Goal: Communication & Community: Answer question/provide support

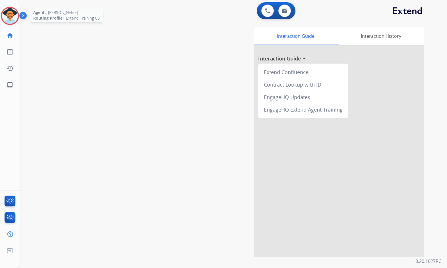
click at [13, 16] on img at bounding box center [10, 16] width 16 height 16
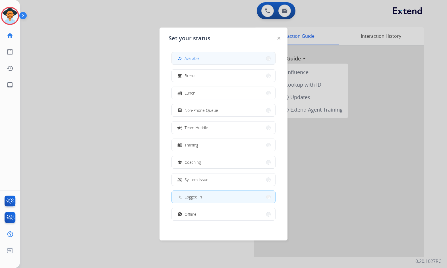
click at [211, 57] on button "how_to_reg Available" at bounding box center [223, 58] width 103 height 12
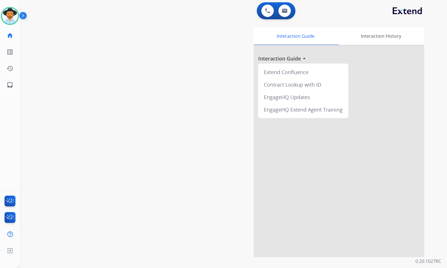
click at [194, 197] on div "Interaction Guide Interaction History Interaction Guide arrow_drop_up Extend Co…" at bounding box center [300, 142] width 248 height 230
click at [69, 208] on div "swap_horiz Break voice bridge close_fullscreen Connect 3-Way Call merge_type Se…" at bounding box center [226, 138] width 413 height 237
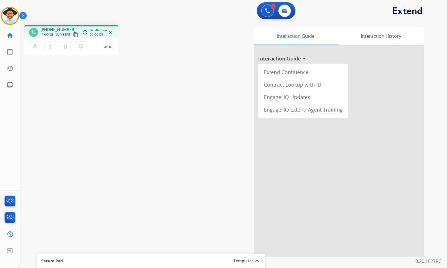
click at [73, 35] on mat-icon "content_copy" at bounding box center [75, 34] width 5 height 5
click at [99, 48] on div "mic Mute merge_type Bridge pause Hold dialpad Dialpad Disconnect" at bounding box center [71, 46] width 94 height 17
click at [103, 48] on button "Disconnect" at bounding box center [108, 47] width 12 height 12
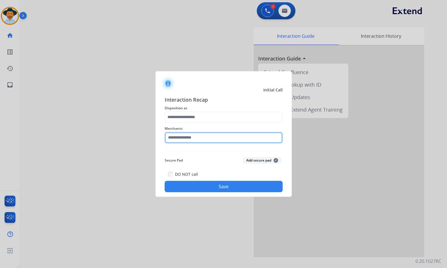
click at [202, 136] on input "text" at bounding box center [224, 137] width 118 height 11
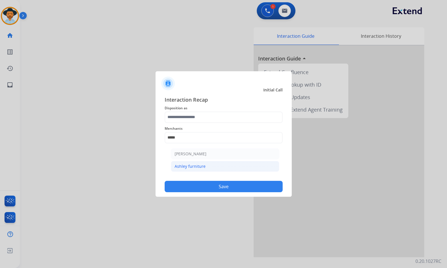
click at [206, 168] on li "Ashley furniture" at bounding box center [225, 166] width 108 height 11
type input "**********"
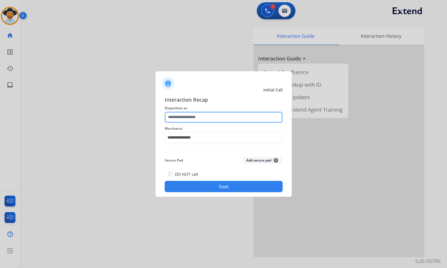
click at [198, 114] on input "text" at bounding box center [224, 117] width 118 height 11
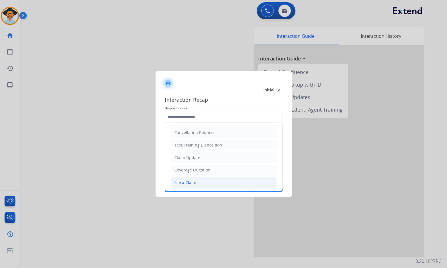
click at [203, 183] on li "File a Claim" at bounding box center [224, 182] width 106 height 11
type input "**********"
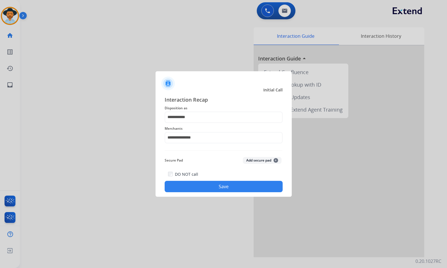
click at [217, 189] on button "Save" at bounding box center [224, 186] width 118 height 11
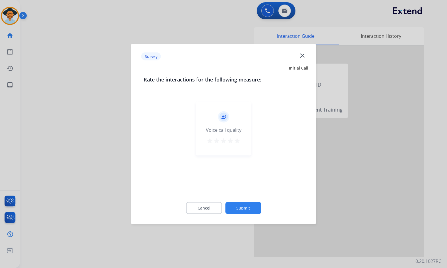
click at [254, 209] on button "Submit" at bounding box center [243, 208] width 36 height 12
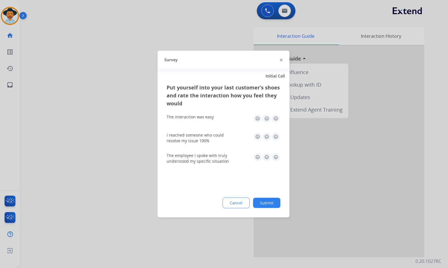
click at [276, 206] on button "Submit" at bounding box center [266, 203] width 27 height 10
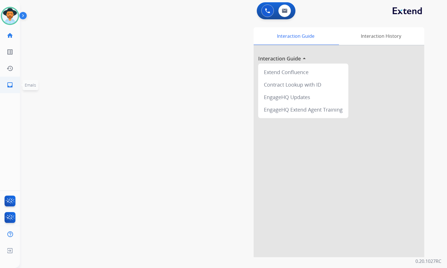
click at [29, 86] on span "Emails" at bounding box center [30, 84] width 11 height 5
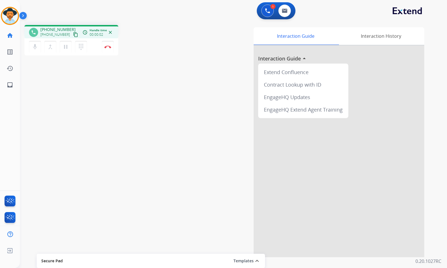
click at [73, 36] on mat-icon "content_copy" at bounding box center [75, 34] width 5 height 5
click at [60, 47] on div "mic Mute merge_type Bridge pause Hold dialpad Dialpad" at bounding box center [59, 47] width 61 height 12
click at [67, 51] on button "pause Hold" at bounding box center [66, 47] width 12 height 12
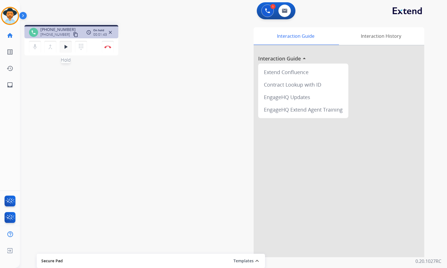
click at [67, 46] on mat-icon "play_arrow" at bounding box center [65, 47] width 7 height 7
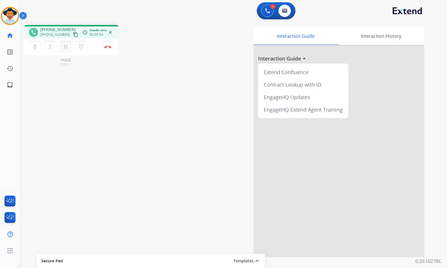
click at [67, 44] on mat-icon "pause" at bounding box center [65, 47] width 7 height 7
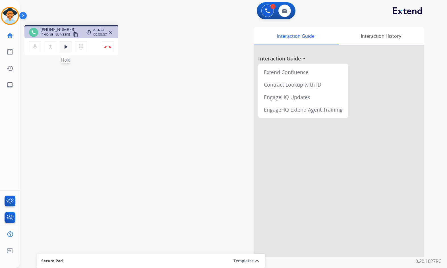
click at [68, 43] on button "play_arrow Hold" at bounding box center [66, 47] width 12 height 12
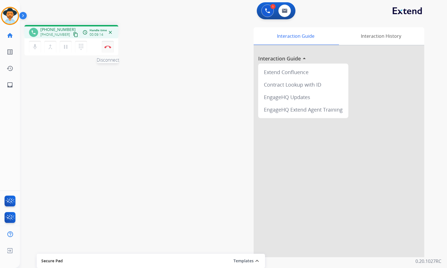
click at [106, 47] on img at bounding box center [107, 46] width 7 height 3
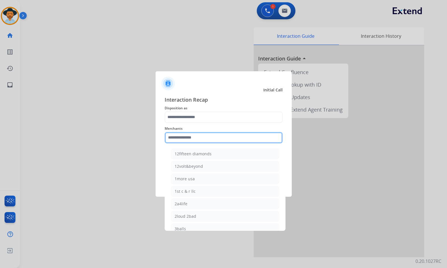
drag, startPoint x: 200, startPoint y: 133, endPoint x: 198, endPoint y: 138, distance: 5.8
click at [198, 137] on input "text" at bounding box center [224, 137] width 118 height 11
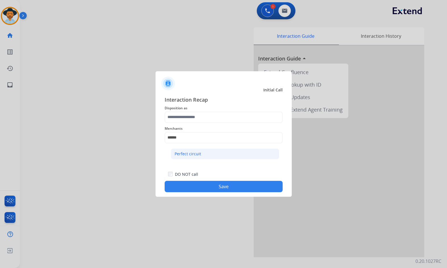
click at [196, 158] on li "Perfect circuit" at bounding box center [225, 154] width 108 height 11
type input "**********"
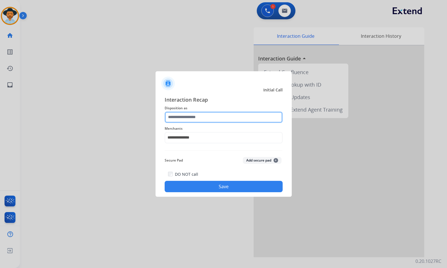
click at [193, 119] on input "text" at bounding box center [224, 117] width 118 height 11
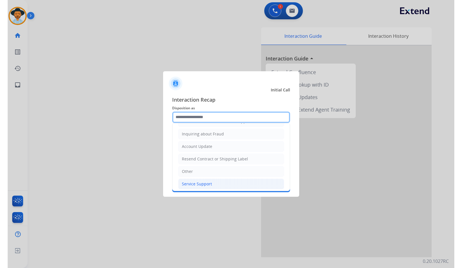
scroll to position [89, 0]
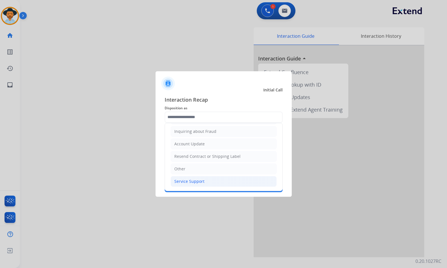
click at [206, 179] on li "Service Support" at bounding box center [224, 181] width 106 height 11
type input "**********"
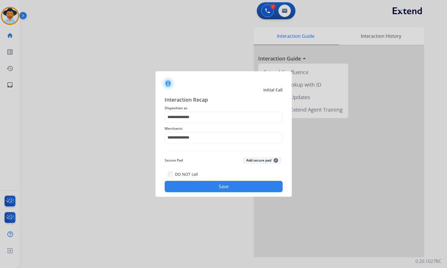
click at [227, 185] on button "Save" at bounding box center [224, 186] width 118 height 11
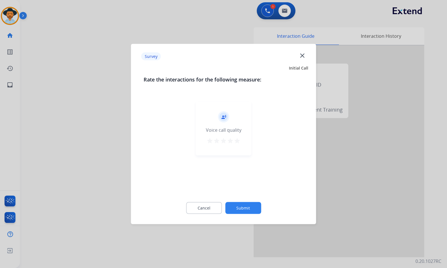
drag, startPoint x: 254, startPoint y: 203, endPoint x: 245, endPoint y: 208, distance: 10.1
click at [254, 202] on div "Cancel Submit" at bounding box center [224, 209] width 160 height 26
click at [245, 205] on button "Submit" at bounding box center [243, 208] width 36 height 12
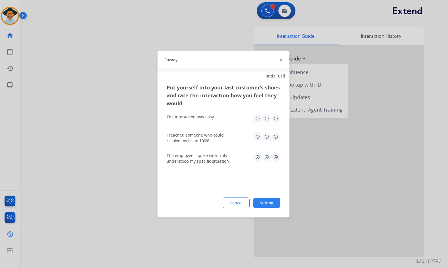
click at [274, 206] on button "Submit" at bounding box center [266, 203] width 27 height 10
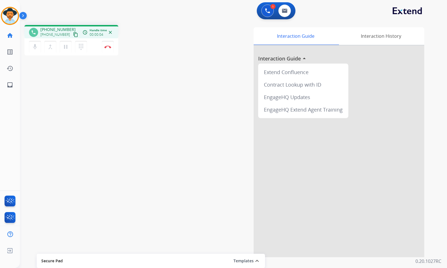
click at [73, 34] on mat-icon "content_copy" at bounding box center [75, 34] width 5 height 5
click at [107, 49] on button "Disconnect" at bounding box center [108, 47] width 12 height 12
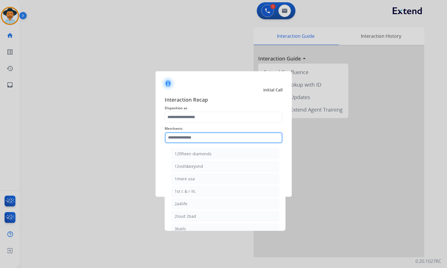
click at [192, 132] on input "text" at bounding box center [224, 137] width 118 height 11
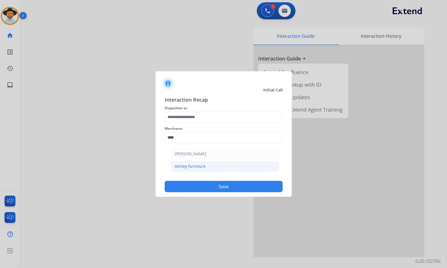
click at [189, 165] on div "Ashley furniture" at bounding box center [190, 167] width 31 height 6
type input "**********"
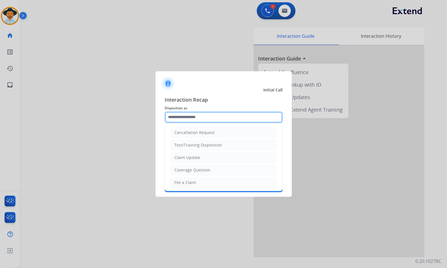
click at [187, 119] on input "text" at bounding box center [224, 117] width 118 height 11
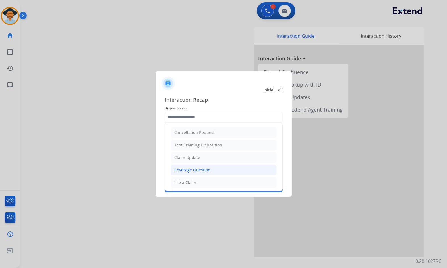
click at [190, 170] on div "Coverage Question" at bounding box center [192, 170] width 36 height 6
type input "**********"
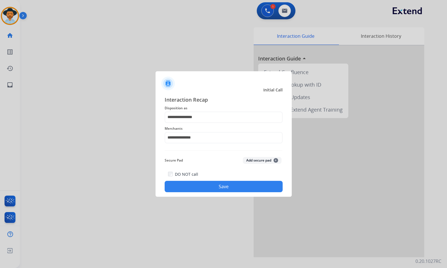
click at [205, 190] on button "Save" at bounding box center [224, 186] width 118 height 11
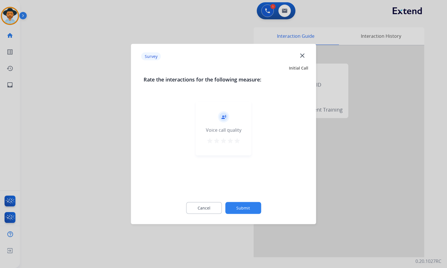
click at [255, 210] on button "Submit" at bounding box center [243, 208] width 36 height 12
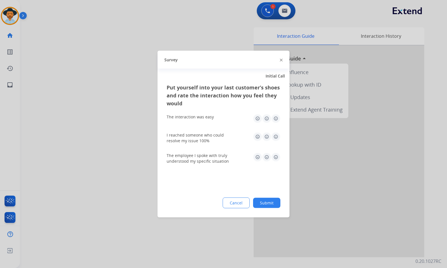
click at [276, 207] on button "Submit" at bounding box center [266, 203] width 27 height 10
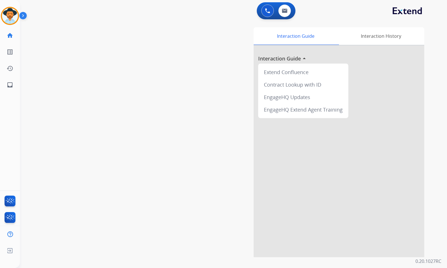
click at [63, 156] on div "swap_horiz Break voice bridge close_fullscreen Connect 3-Way Call merge_type Se…" at bounding box center [226, 138] width 413 height 237
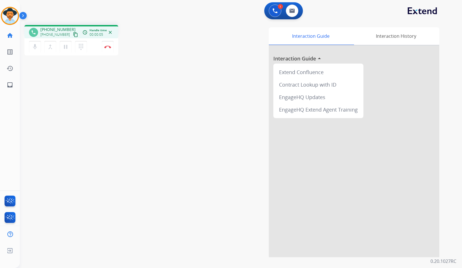
click at [73, 36] on mat-icon "content_copy" at bounding box center [75, 34] width 5 height 5
click at [118, 109] on div "phone [PHONE_NUMBER] [PHONE_NUMBER] content_copy access_time Call metrics Queue…" at bounding box center [234, 138] width 429 height 237
click at [108, 45] on img at bounding box center [107, 46] width 7 height 3
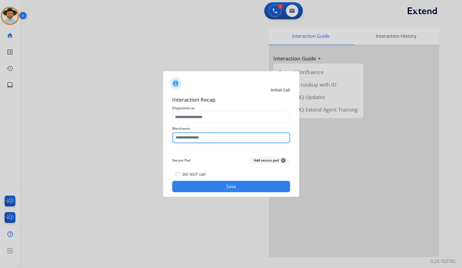
drag, startPoint x: 231, startPoint y: 137, endPoint x: 293, endPoint y: 128, distance: 62.4
click at [231, 137] on input "text" at bounding box center [231, 137] width 118 height 11
click at [212, 137] on input "text" at bounding box center [231, 137] width 118 height 11
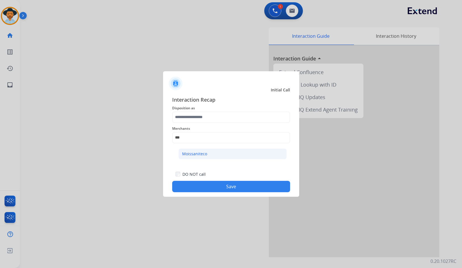
click at [249, 155] on li "Moissaniteco" at bounding box center [233, 154] width 108 height 11
type input "**********"
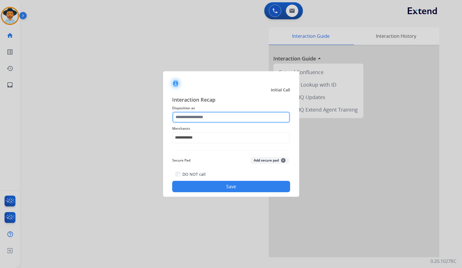
click at [223, 115] on input "text" at bounding box center [231, 117] width 118 height 11
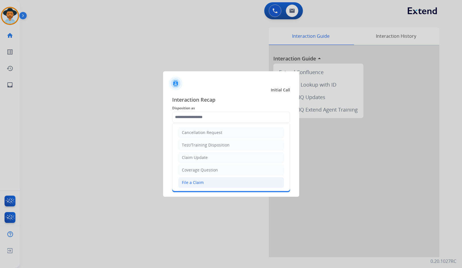
click at [222, 184] on li "File a Claim" at bounding box center [231, 182] width 106 height 11
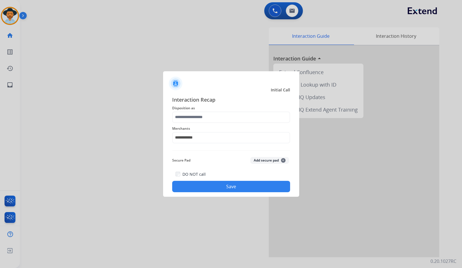
type input "**********"
click at [222, 182] on button "Save" at bounding box center [231, 186] width 118 height 11
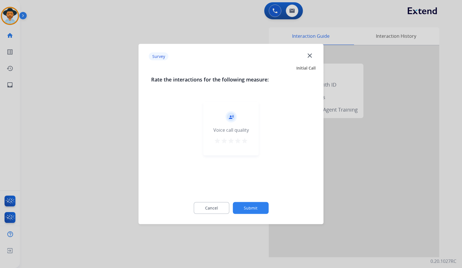
click at [253, 206] on button "Submit" at bounding box center [251, 208] width 36 height 12
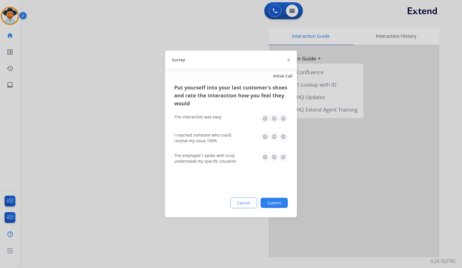
click at [270, 205] on button "Submit" at bounding box center [274, 203] width 27 height 10
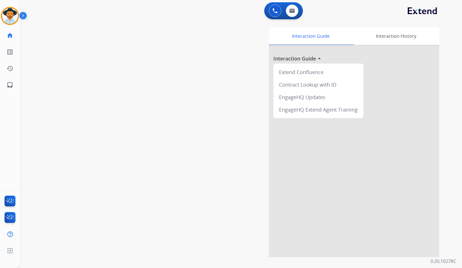
click at [142, 160] on div "swap_horiz Break voice bridge close_fullscreen Connect 3-Way Call merge_type Se…" at bounding box center [234, 138] width 429 height 237
click at [9, 85] on mat-icon "inbox" at bounding box center [10, 85] width 7 height 7
select select "**********"
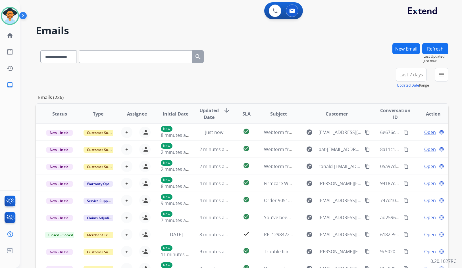
click at [444, 78] on button "menu" at bounding box center [442, 75] width 14 height 14
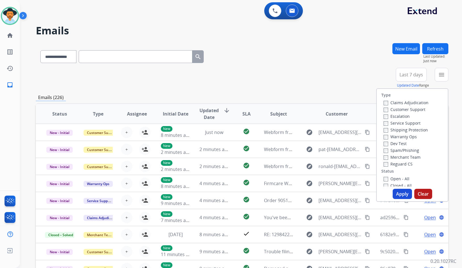
click at [411, 107] on label "Customer Support" at bounding box center [405, 109] width 42 height 5
click at [415, 128] on label "Shipping Protection" at bounding box center [406, 129] width 44 height 5
click at [406, 162] on label "Reguard CS" at bounding box center [398, 164] width 29 height 5
click at [401, 176] on div "Open - All" at bounding box center [414, 178] width 60 height 7
click at [401, 179] on label "Open - All" at bounding box center [397, 178] width 26 height 5
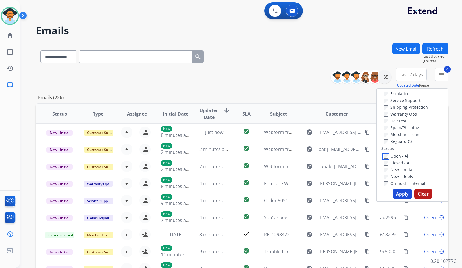
scroll to position [57, 0]
click at [406, 169] on label "On Hold - Servicers" at bounding box center [406, 169] width 44 height 5
click at [407, 162] on label "On Hold - Pending Parts" at bounding box center [410, 162] width 53 height 5
click at [405, 156] on label "On-hold - Customer" at bounding box center [406, 156] width 45 height 5
drag, startPoint x: 404, startPoint y: 151, endPoint x: 404, endPoint y: 146, distance: 4.6
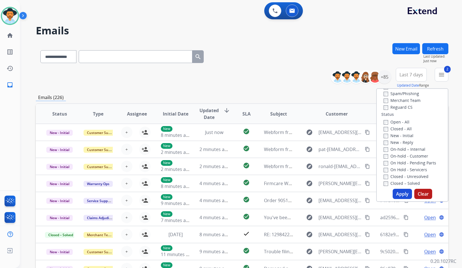
click at [404, 150] on label "On-hold – Internal" at bounding box center [405, 149] width 42 height 5
click at [404, 144] on label "New - Reply" at bounding box center [399, 142] width 30 height 5
click at [402, 155] on label "On-hold - Customer" at bounding box center [406, 156] width 45 height 5
click at [403, 136] on label "New - Initial" at bounding box center [399, 135] width 30 height 5
click at [401, 196] on button "Apply" at bounding box center [402, 194] width 19 height 10
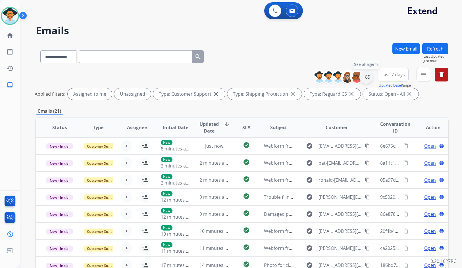
click at [363, 80] on div "+85" at bounding box center [367, 77] width 14 height 14
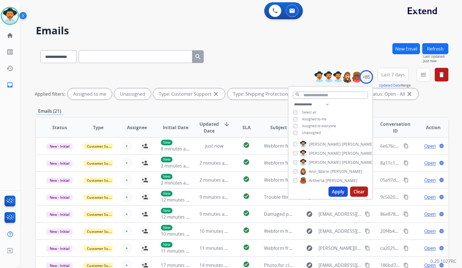
click at [317, 132] on span "Unassigned" at bounding box center [311, 133] width 19 height 5
click at [342, 160] on span "[PERSON_NAME]" at bounding box center [358, 163] width 32 height 6
click at [341, 195] on button "Apply" at bounding box center [338, 192] width 19 height 10
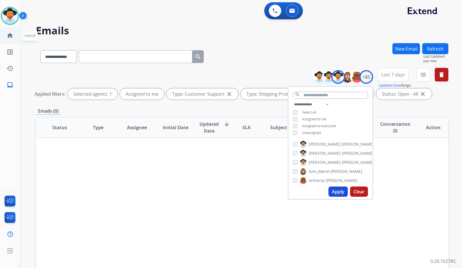
click at [15, 41] on link "home Home" at bounding box center [10, 36] width 16 height 16
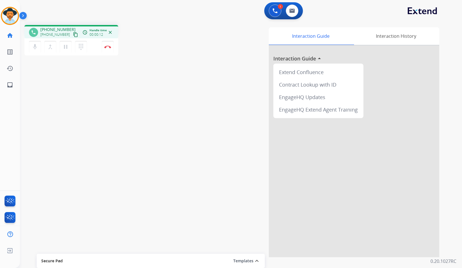
click at [73, 34] on mat-icon "content_copy" at bounding box center [75, 34] width 5 height 5
click at [107, 47] on img at bounding box center [107, 46] width 7 height 3
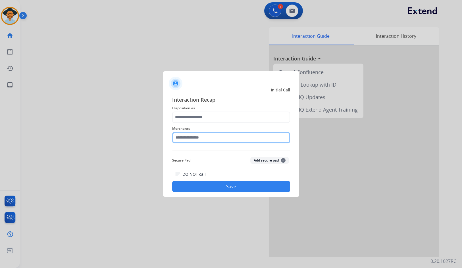
click at [234, 134] on input "text" at bounding box center [231, 137] width 118 height 11
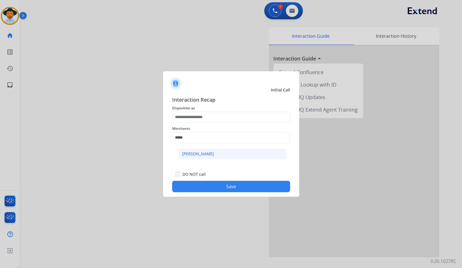
click at [231, 153] on li "[PERSON_NAME]" at bounding box center [233, 154] width 108 height 11
type input "**********"
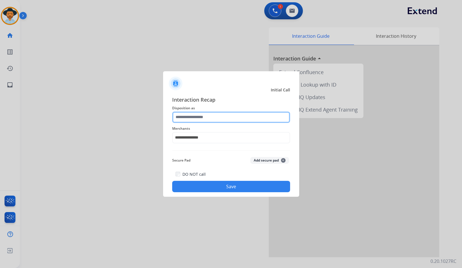
click at [213, 113] on input "text" at bounding box center [231, 117] width 118 height 11
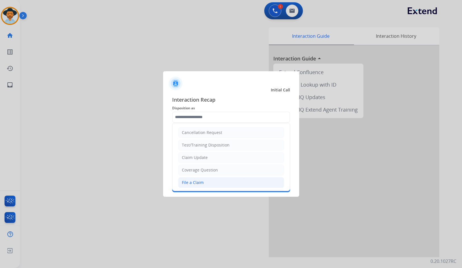
click at [221, 183] on li "File a Claim" at bounding box center [231, 182] width 106 height 11
type input "**********"
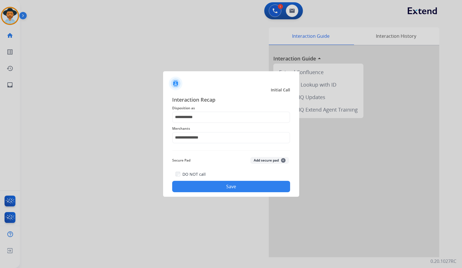
click at [232, 188] on button "Save" at bounding box center [231, 186] width 118 height 11
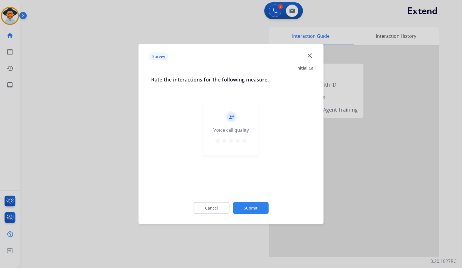
click at [258, 207] on button "Submit" at bounding box center [251, 208] width 36 height 12
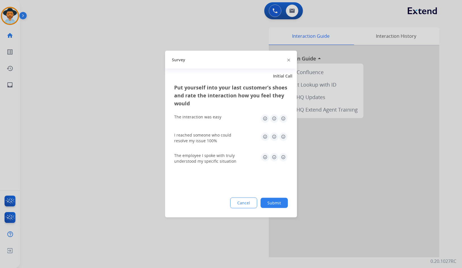
click at [277, 200] on button "Submit" at bounding box center [274, 203] width 27 height 10
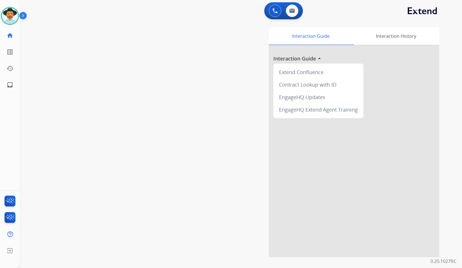
click at [88, 92] on div "swap_horiz Break voice bridge close_fullscreen Connect 3-Way Call merge_type Se…" at bounding box center [234, 138] width 429 height 237
click at [13, 13] on img at bounding box center [10, 16] width 16 height 16
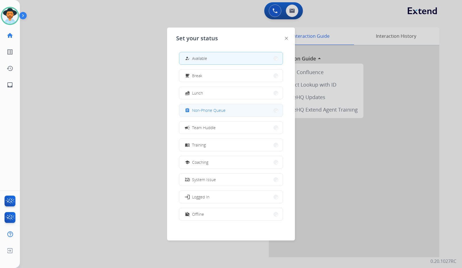
click at [216, 111] on span "Non-Phone Queue" at bounding box center [209, 110] width 34 height 6
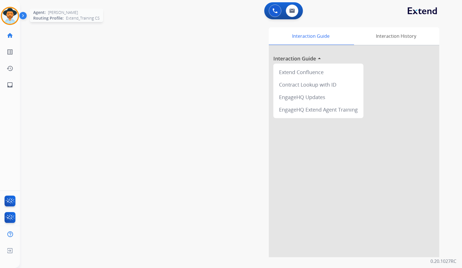
click at [10, 11] on img at bounding box center [10, 16] width 16 height 16
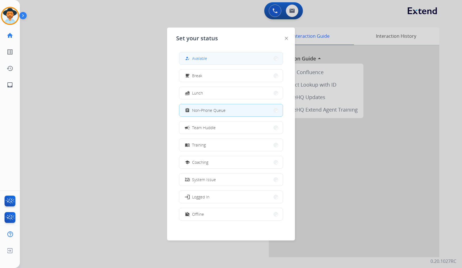
click at [231, 61] on button "how_to_reg Available" at bounding box center [230, 58] width 103 height 12
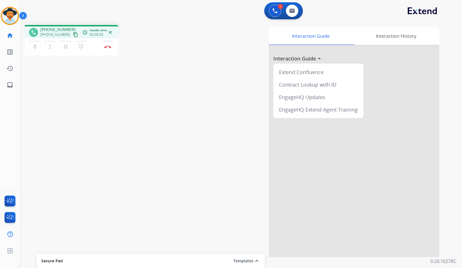
click at [73, 33] on mat-icon "content_copy" at bounding box center [75, 34] width 5 height 5
click at [102, 47] on div "mic Mute merge_type Bridge pause Hold dialpad Dialpad Disconnect" at bounding box center [71, 46] width 94 height 17
click at [103, 46] on button "Disconnect" at bounding box center [108, 47] width 12 height 12
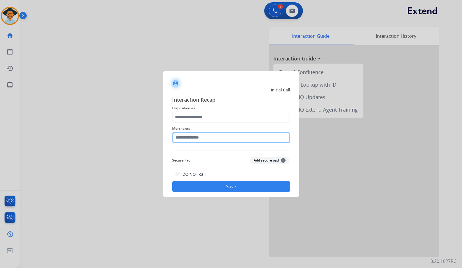
click at [197, 138] on input "text" at bounding box center [231, 137] width 118 height 11
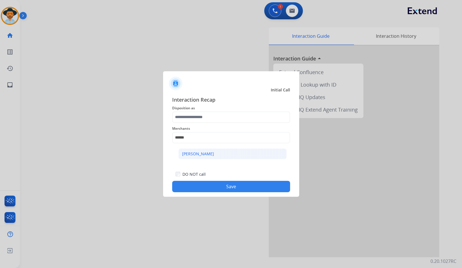
click at [236, 158] on li "[PERSON_NAME]" at bounding box center [233, 154] width 108 height 11
type input "**********"
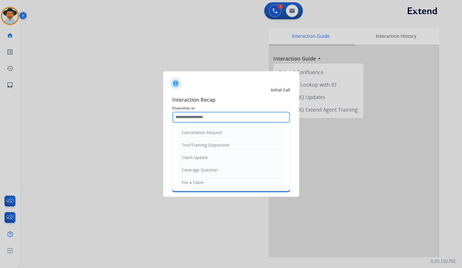
click at [222, 117] on input "text" at bounding box center [231, 117] width 118 height 11
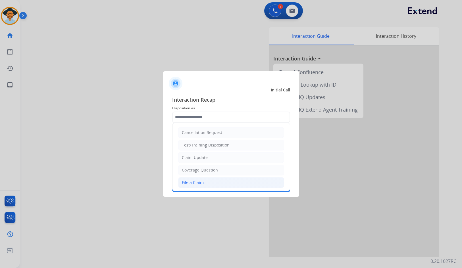
click at [216, 183] on li "File a Claim" at bounding box center [231, 182] width 106 height 11
type input "**********"
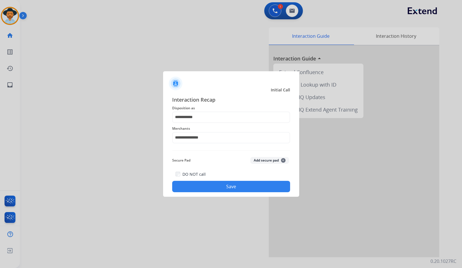
click at [220, 187] on button "Save" at bounding box center [231, 186] width 118 height 11
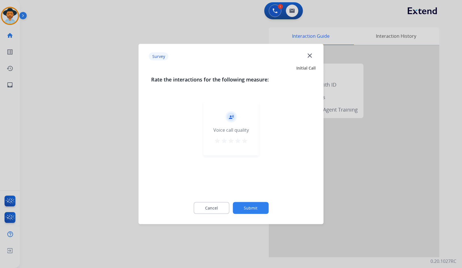
click at [254, 214] on button "Submit" at bounding box center [251, 208] width 36 height 12
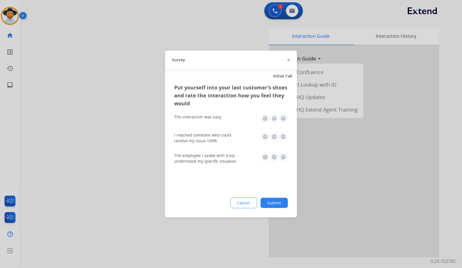
click at [271, 205] on button "Submit" at bounding box center [274, 203] width 27 height 10
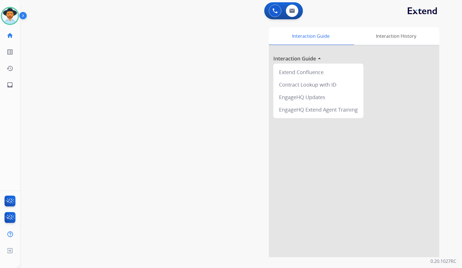
click at [84, 89] on div "swap_horiz Break voice bridge close_fullscreen Connect 3-Way Call merge_type Se…" at bounding box center [234, 138] width 429 height 237
click at [8, 83] on mat-icon "inbox" at bounding box center [10, 85] width 7 height 7
select select "**********"
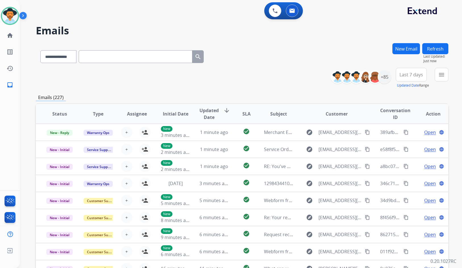
click at [142, 50] on input "text" at bounding box center [136, 56] width 114 height 13
paste input "**********"
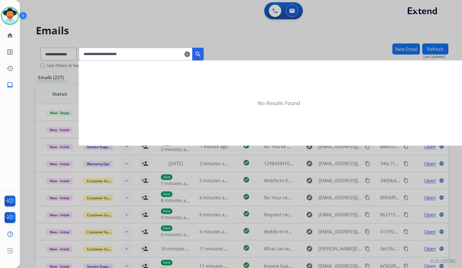
type input "**********"
click at [68, 58] on div at bounding box center [231, 134] width 462 height 268
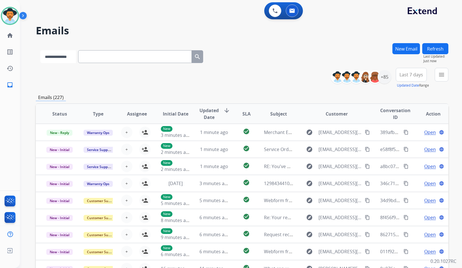
drag, startPoint x: 68, startPoint y: 63, endPoint x: 67, endPoint y: 59, distance: 3.5
click at [67, 62] on select "**********" at bounding box center [58, 56] width 36 height 13
select select "**********"
click at [40, 50] on select "**********" at bounding box center [58, 56] width 36 height 13
paste input "**********"
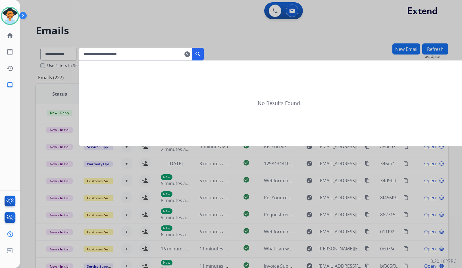
type input "**********"
click at [202, 52] on mat-icon "search" at bounding box center [198, 54] width 7 height 7
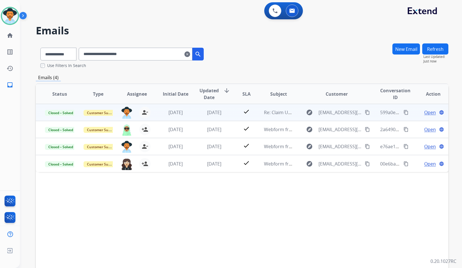
click at [410, 112] on td "Open language" at bounding box center [429, 112] width 39 height 17
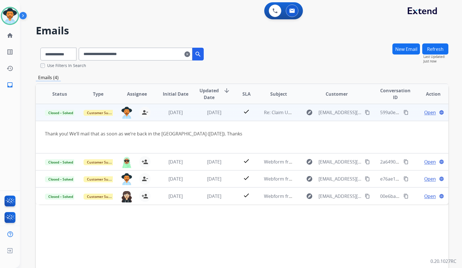
click at [410, 112] on td "Open language" at bounding box center [429, 112] width 39 height 17
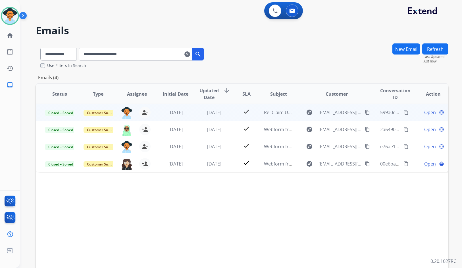
click at [425, 113] on span "Open" at bounding box center [431, 112] width 12 height 7
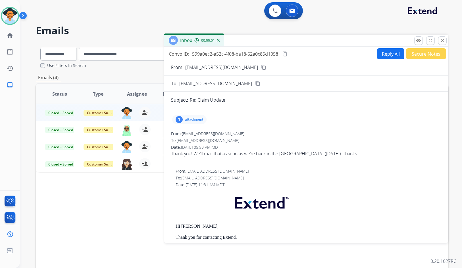
click at [197, 123] on div "1 attachment" at bounding box center [189, 119] width 34 height 9
click at [197, 123] on div "1 attachment label-657344034.pdf download" at bounding box center [189, 119] width 34 height 9
click at [446, 40] on button "close Close" at bounding box center [442, 40] width 9 height 9
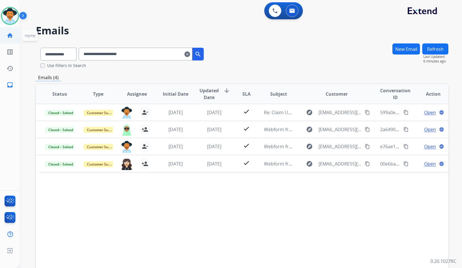
click at [11, 39] on link "home Home" at bounding box center [10, 36] width 16 height 16
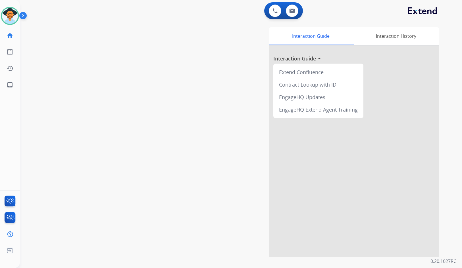
click at [49, 151] on div "swap_horiz Break voice bridge close_fullscreen Connect 3-Way Call merge_type Se…" at bounding box center [234, 138] width 429 height 237
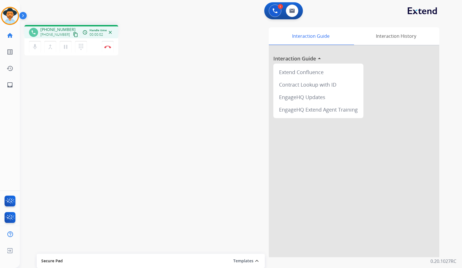
click at [100, 78] on div "phone [PHONE_NUMBER] [PHONE_NUMBER] content_copy access_time Call metrics Queue…" at bounding box center [234, 138] width 429 height 237
click at [73, 35] on mat-icon "content_copy" at bounding box center [75, 34] width 5 height 5
click at [112, 48] on button "Disconnect" at bounding box center [108, 47] width 12 height 12
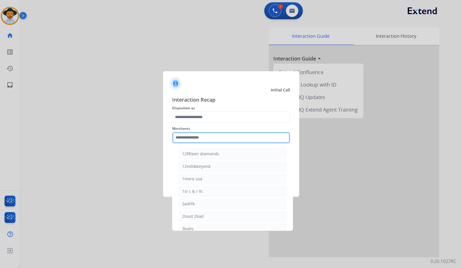
click at [218, 136] on input "text" at bounding box center [231, 137] width 118 height 11
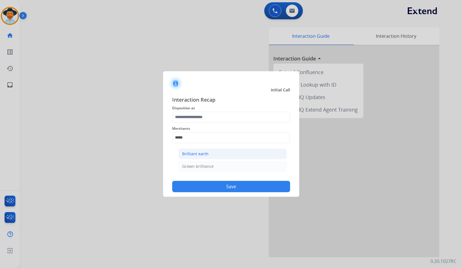
click at [220, 153] on li "Brilliant earth" at bounding box center [233, 154] width 108 height 11
type input "**********"
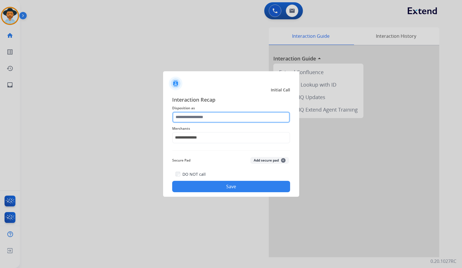
click at [214, 122] on input "text" at bounding box center [231, 117] width 118 height 11
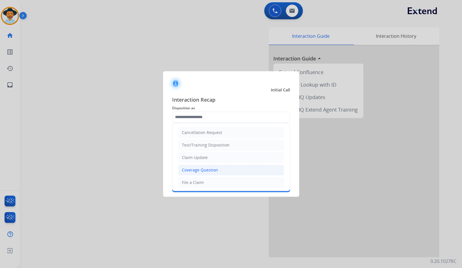
click at [204, 171] on div "Coverage Question" at bounding box center [200, 170] width 36 height 6
type input "**********"
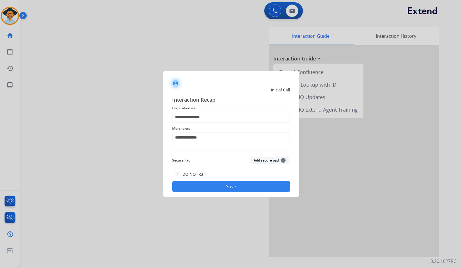
click at [216, 187] on button "Save" at bounding box center [231, 186] width 118 height 11
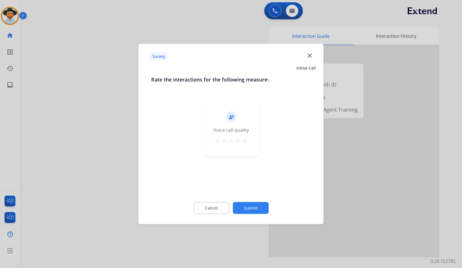
click at [253, 209] on button "Submit" at bounding box center [251, 208] width 36 height 12
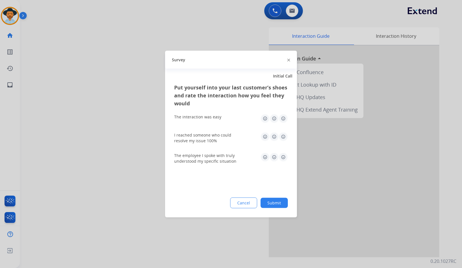
click at [270, 203] on button "Submit" at bounding box center [274, 203] width 27 height 10
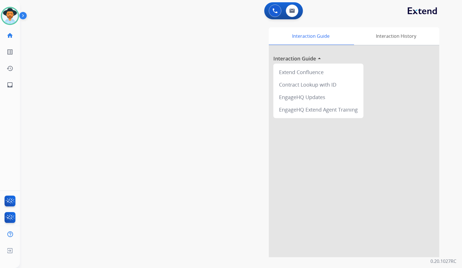
click at [146, 129] on div "swap_horiz Break voice bridge close_fullscreen Connect 3-Way Call merge_type Se…" at bounding box center [234, 138] width 429 height 237
click at [73, 34] on mat-icon "content_copy" at bounding box center [75, 34] width 5 height 5
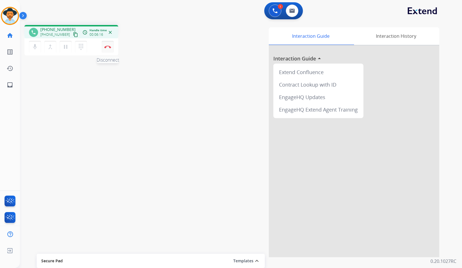
click at [105, 47] on img at bounding box center [107, 46] width 7 height 3
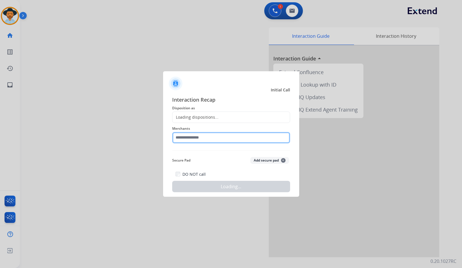
click at [219, 138] on input "text" at bounding box center [231, 137] width 118 height 11
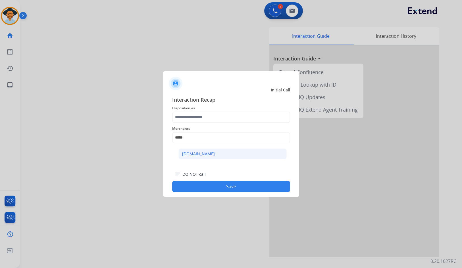
click at [214, 153] on li "[DOMAIN_NAME]" at bounding box center [233, 154] width 108 height 11
type input "**********"
click at [214, 111] on span "Disposition as" at bounding box center [231, 108] width 118 height 7
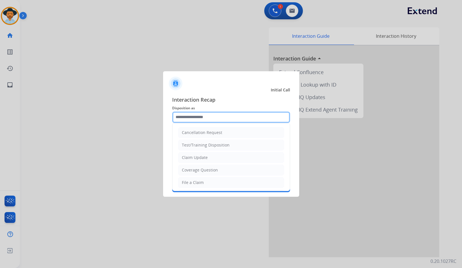
drag, startPoint x: 214, startPoint y: 116, endPoint x: 222, endPoint y: 171, distance: 55.7
click at [214, 117] on input "text" at bounding box center [231, 117] width 118 height 11
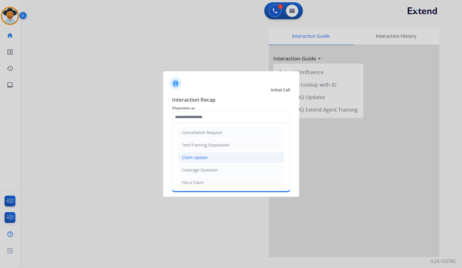
click at [208, 162] on li "Claim Update" at bounding box center [231, 157] width 106 height 11
type input "**********"
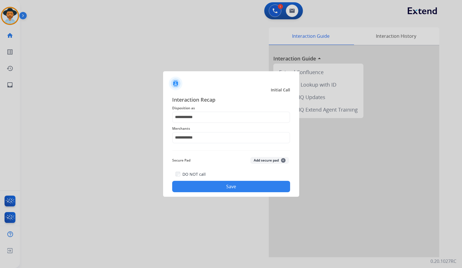
click at [224, 195] on div "**********" at bounding box center [231, 144] width 136 height 106
click at [223, 189] on button "Save" at bounding box center [231, 186] width 118 height 11
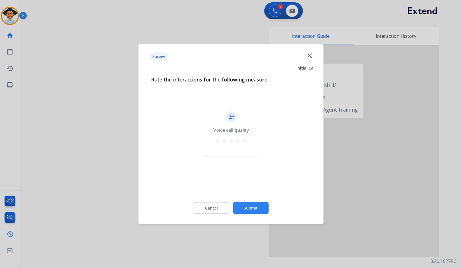
click at [256, 205] on button "Submit" at bounding box center [251, 208] width 36 height 12
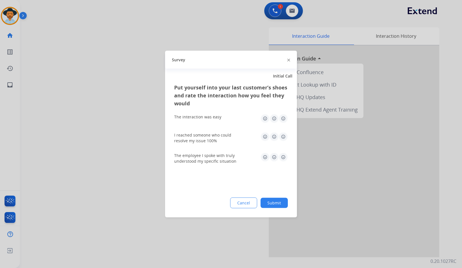
click at [276, 197] on div "Put yourself into your last customer’s shoes and rate the interaction how you f…" at bounding box center [231, 151] width 132 height 134
click at [276, 205] on button "Submit" at bounding box center [274, 203] width 27 height 10
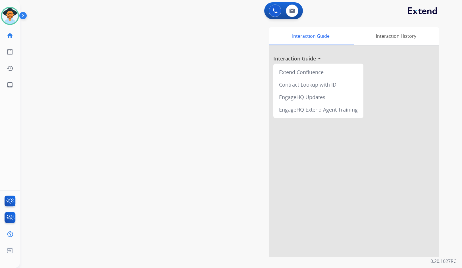
drag, startPoint x: 139, startPoint y: 98, endPoint x: 111, endPoint y: 91, distance: 28.5
click at [136, 97] on div "swap_horiz Break voice bridge close_fullscreen Connect 3-Way Call merge_type Se…" at bounding box center [234, 138] width 429 height 237
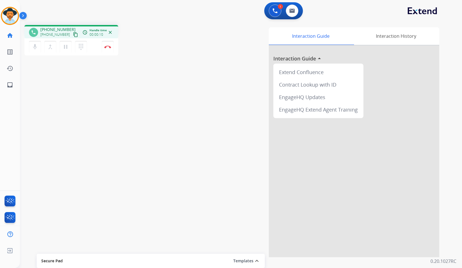
click at [73, 36] on mat-icon "content_copy" at bounding box center [75, 34] width 5 height 5
click at [110, 47] on img at bounding box center [107, 46] width 7 height 3
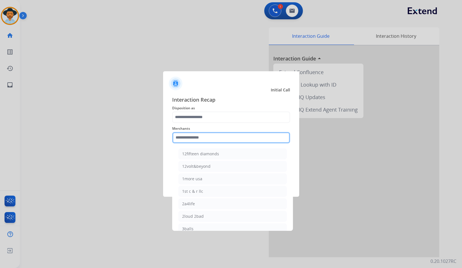
click at [214, 143] on input "text" at bounding box center [231, 137] width 118 height 11
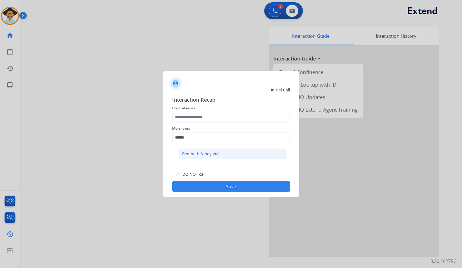
click at [216, 152] on div "Bed bath & beyond" at bounding box center [200, 154] width 37 height 6
type input "**********"
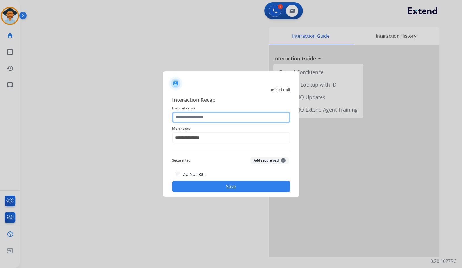
click at [217, 123] on input "text" at bounding box center [231, 117] width 118 height 11
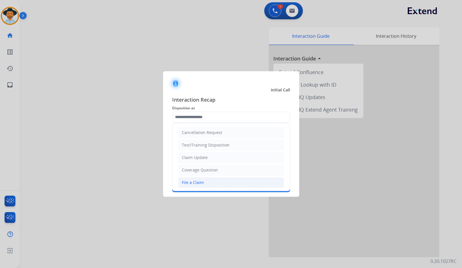
click at [217, 185] on li "File a Claim" at bounding box center [231, 182] width 106 height 11
type input "**********"
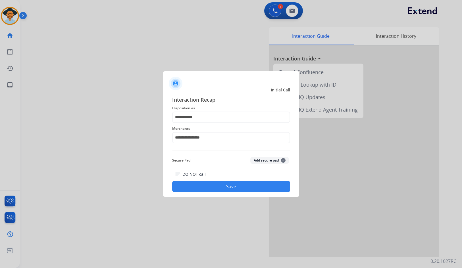
click at [217, 185] on button "Save" at bounding box center [231, 186] width 118 height 11
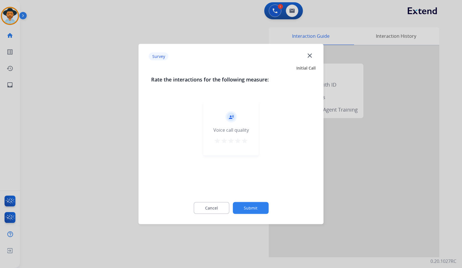
click at [262, 213] on button "Submit" at bounding box center [251, 208] width 36 height 12
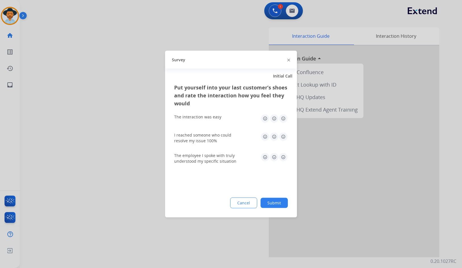
click at [282, 205] on button "Submit" at bounding box center [274, 203] width 27 height 10
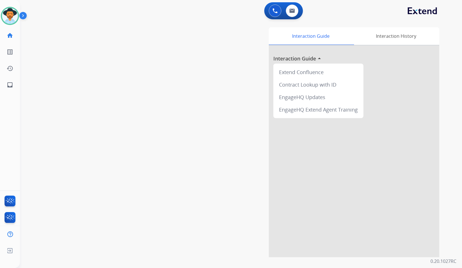
click at [85, 84] on div "swap_horiz Break voice bridge close_fullscreen Connect 3-Way Call merge_type Se…" at bounding box center [234, 138] width 429 height 237
click at [233, 111] on div "Interaction Guide Interaction History Interaction Guide arrow_drop_up Extend Co…" at bounding box center [308, 142] width 261 height 230
click at [13, 18] on img at bounding box center [10, 16] width 16 height 16
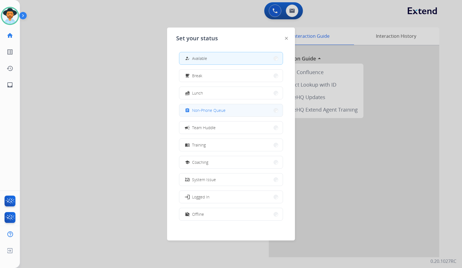
click at [201, 108] on span "Non-Phone Queue" at bounding box center [209, 110] width 34 height 6
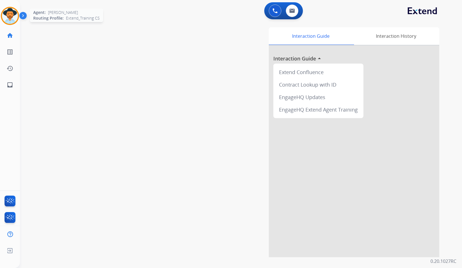
click at [6, 18] on img at bounding box center [10, 16] width 16 height 16
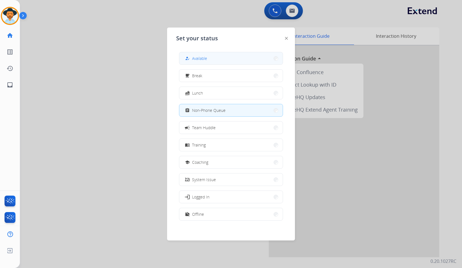
click at [217, 58] on button "how_to_reg Available" at bounding box center [230, 58] width 103 height 12
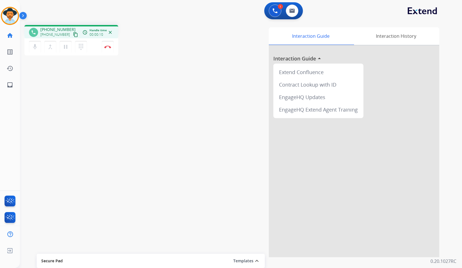
click at [73, 36] on mat-icon "content_copy" at bounding box center [75, 34] width 5 height 5
click at [106, 50] on button "Disconnect" at bounding box center [108, 47] width 12 height 12
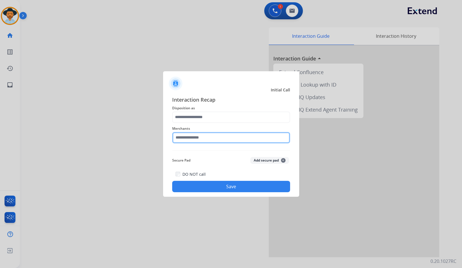
click at [236, 134] on input "text" at bounding box center [231, 137] width 118 height 11
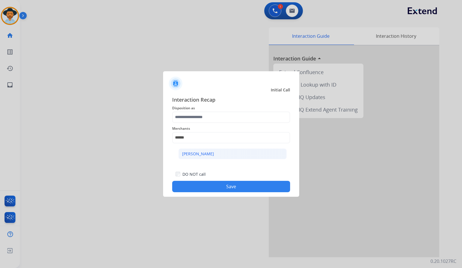
drag, startPoint x: 198, startPoint y: 152, endPoint x: 199, endPoint y: 149, distance: 3.1
click at [198, 152] on div "[PERSON_NAME]" at bounding box center [198, 154] width 32 height 6
type input "**********"
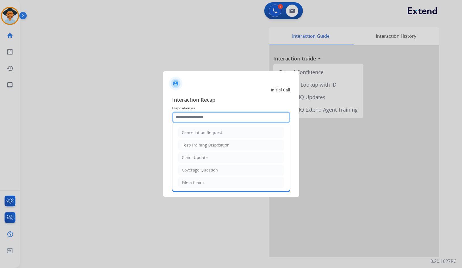
click at [214, 114] on input "text" at bounding box center [231, 117] width 118 height 11
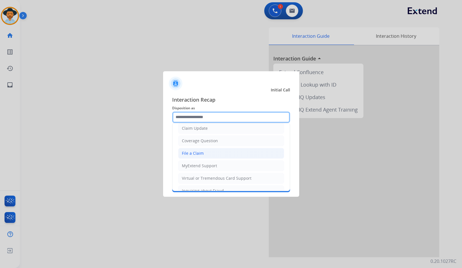
scroll to position [57, 0]
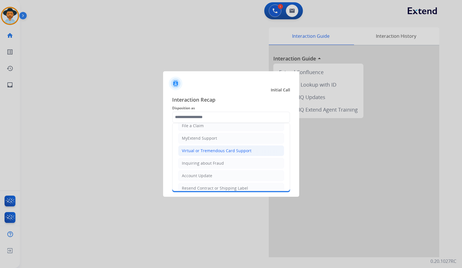
click at [233, 148] on li "Virtual or Tremendous Card Support" at bounding box center [231, 151] width 106 height 11
type input "**********"
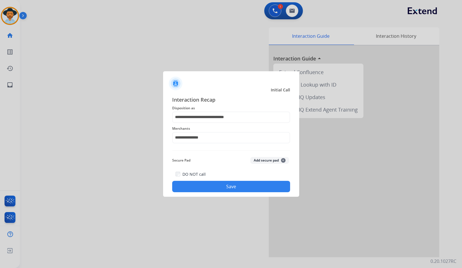
click at [248, 186] on button "Save" at bounding box center [231, 186] width 118 height 11
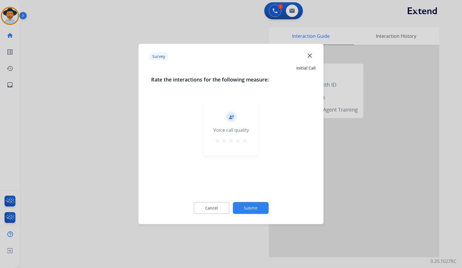
click at [267, 208] on button "Submit" at bounding box center [251, 208] width 36 height 12
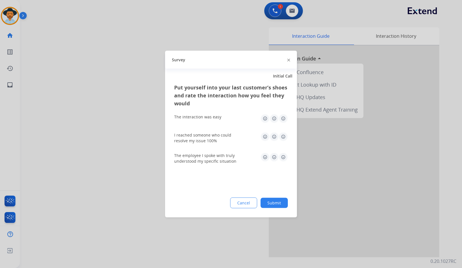
drag, startPoint x: 267, startPoint y: 208, endPoint x: 265, endPoint y: 198, distance: 10.1
click at [276, 205] on button "Submit" at bounding box center [274, 203] width 27 height 10
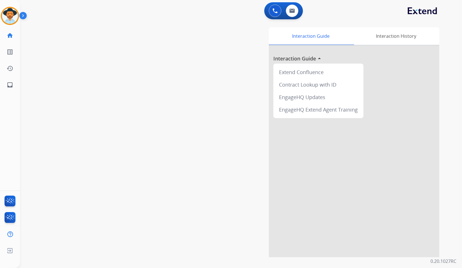
click at [115, 108] on div "swap_horiz Break voice bridge close_fullscreen Connect 3-Way Call merge_type Se…" at bounding box center [234, 138] width 429 height 237
click at [9, 15] on img at bounding box center [10, 16] width 16 height 16
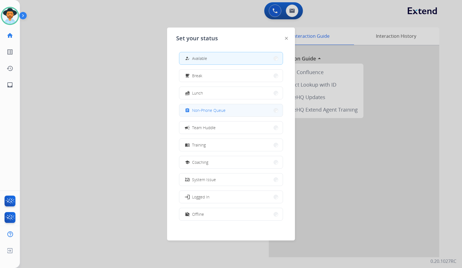
click at [234, 110] on button "assignment Non-Phone Queue" at bounding box center [230, 110] width 103 height 12
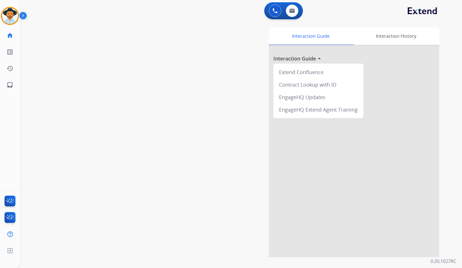
click at [23, 15] on img at bounding box center [24, 16] width 10 height 11
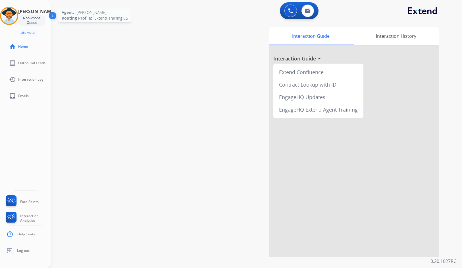
click at [13, 17] on img at bounding box center [9, 16] width 16 height 16
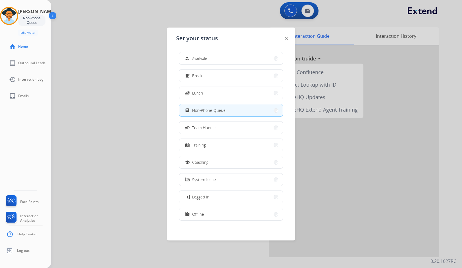
drag, startPoint x: 223, startPoint y: 216, endPoint x: 81, endPoint y: 245, distance: 144.2
click at [223, 216] on button "work_off Offline" at bounding box center [230, 214] width 103 height 12
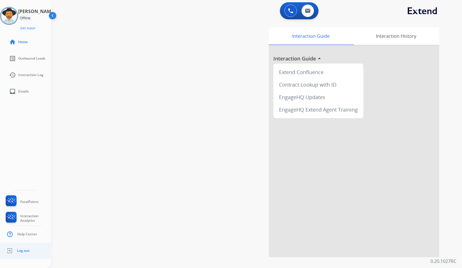
click at [19, 257] on ul "Log out" at bounding box center [25, 251] width 51 height 16
click at [18, 254] on link "Log out" at bounding box center [17, 251] width 25 height 11
